Goal: Task Accomplishment & Management: Use online tool/utility

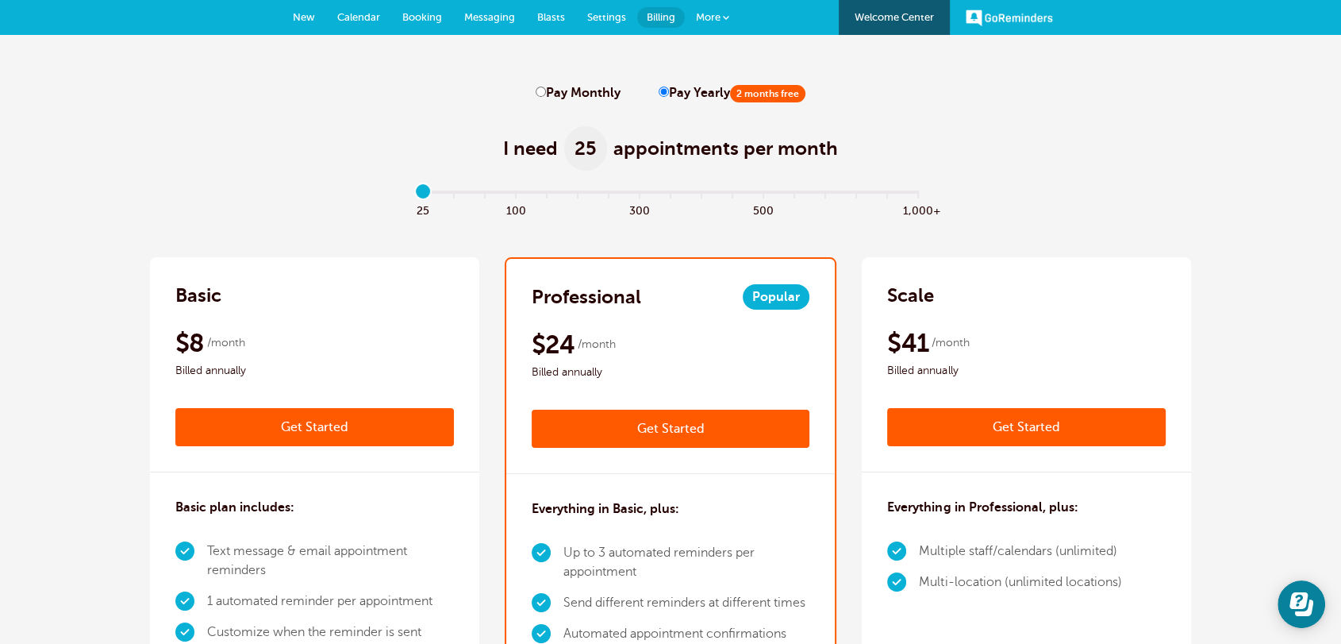
click at [696, 14] on span "More" at bounding box center [708, 17] width 25 height 12
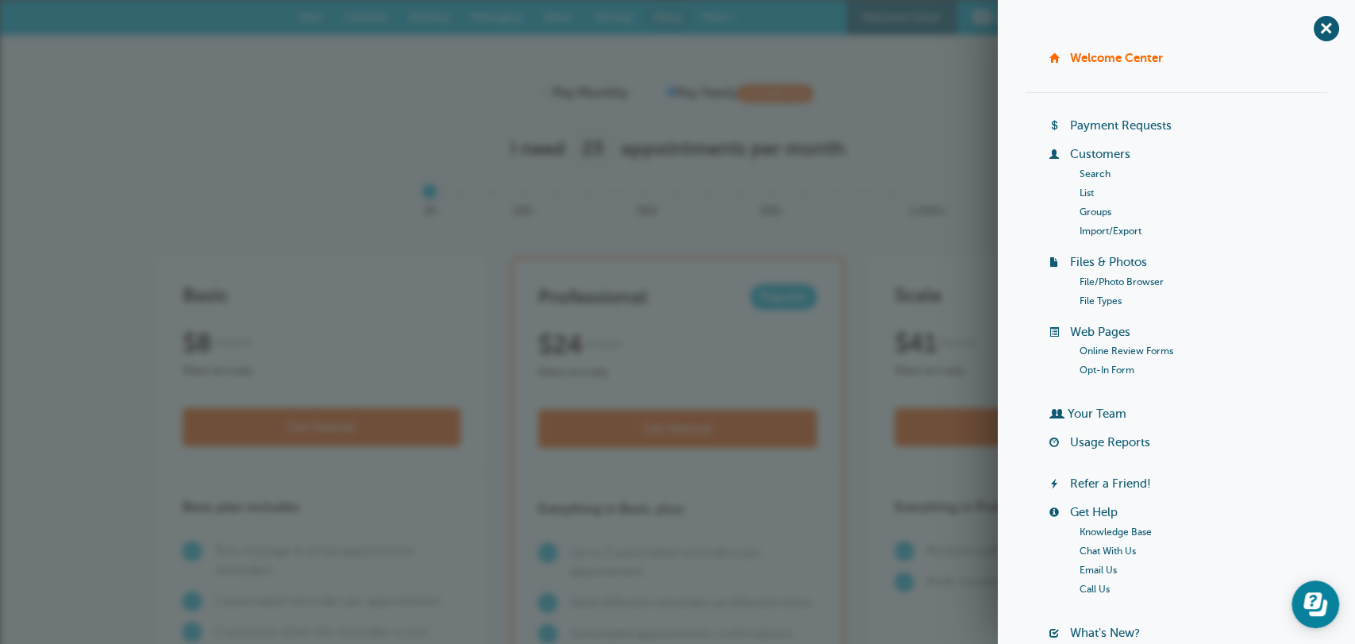
click at [1108, 120] on link "Payment Requests" at bounding box center [1121, 125] width 102 height 13
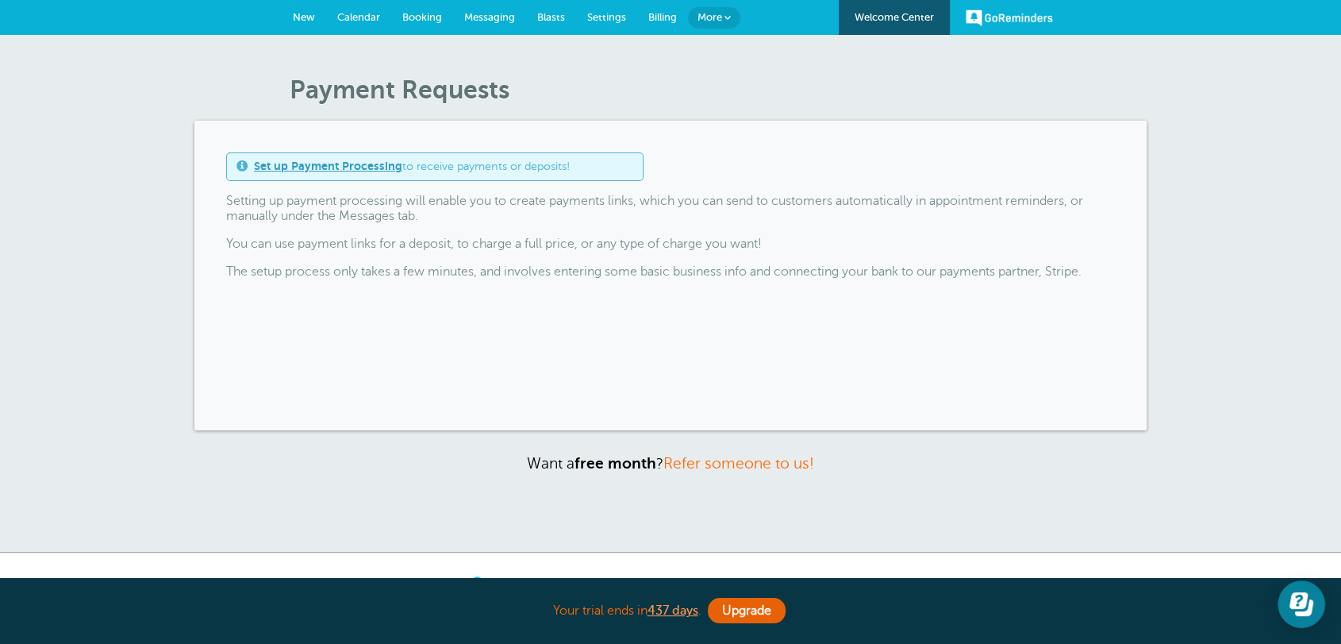
click at [306, 172] on link "Set up Payment Processing" at bounding box center [328, 166] width 148 height 13
click at [303, 8] on link "New" at bounding box center [304, 17] width 44 height 35
